Goal: Find specific page/section: Find specific page/section

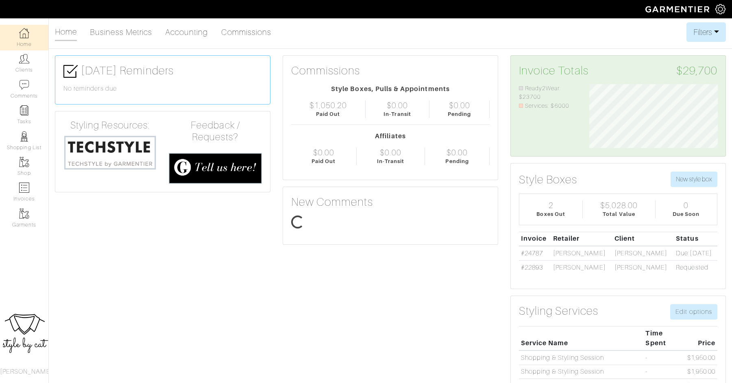
scroll to position [64, 141]
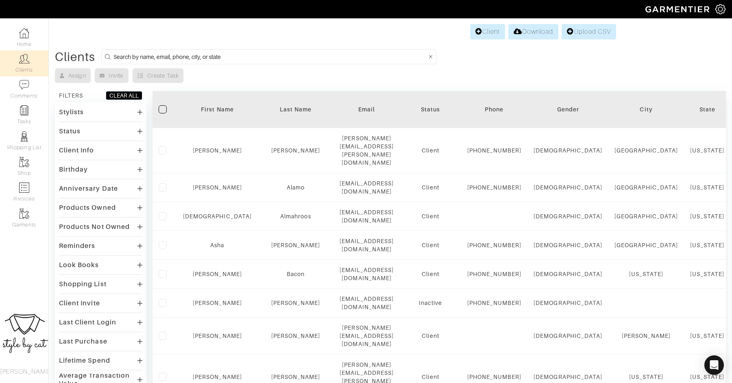
click at [179, 60] on input at bounding box center [269, 57] width 313 height 10
type input "maggie"
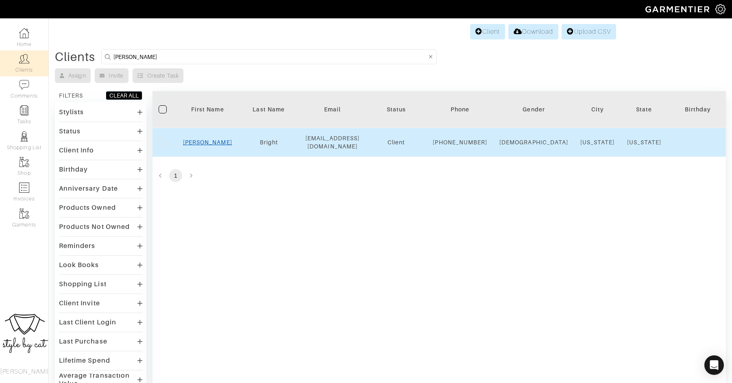
click at [200, 145] on link "Maggie" at bounding box center [207, 142] width 49 height 7
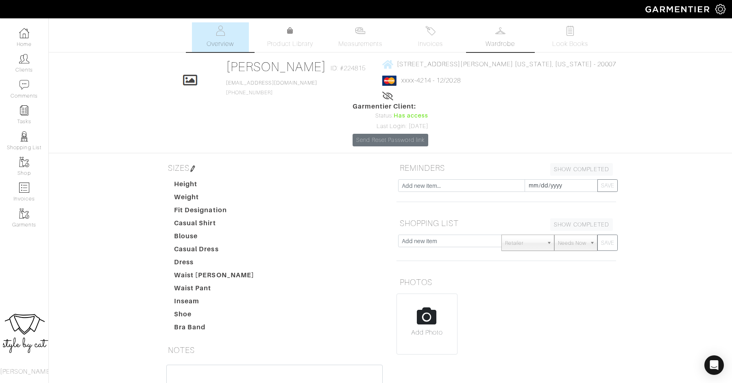
click at [527, 50] on link "Wardrobe" at bounding box center [500, 37] width 57 height 30
